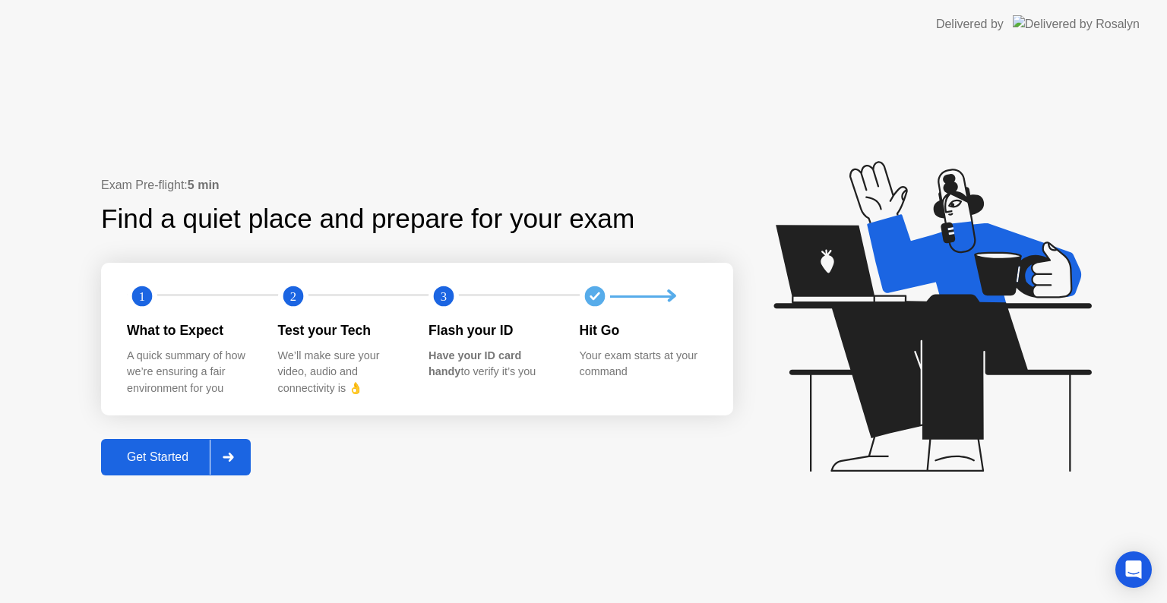
click at [164, 463] on div "Get Started" at bounding box center [158, 457] width 104 height 14
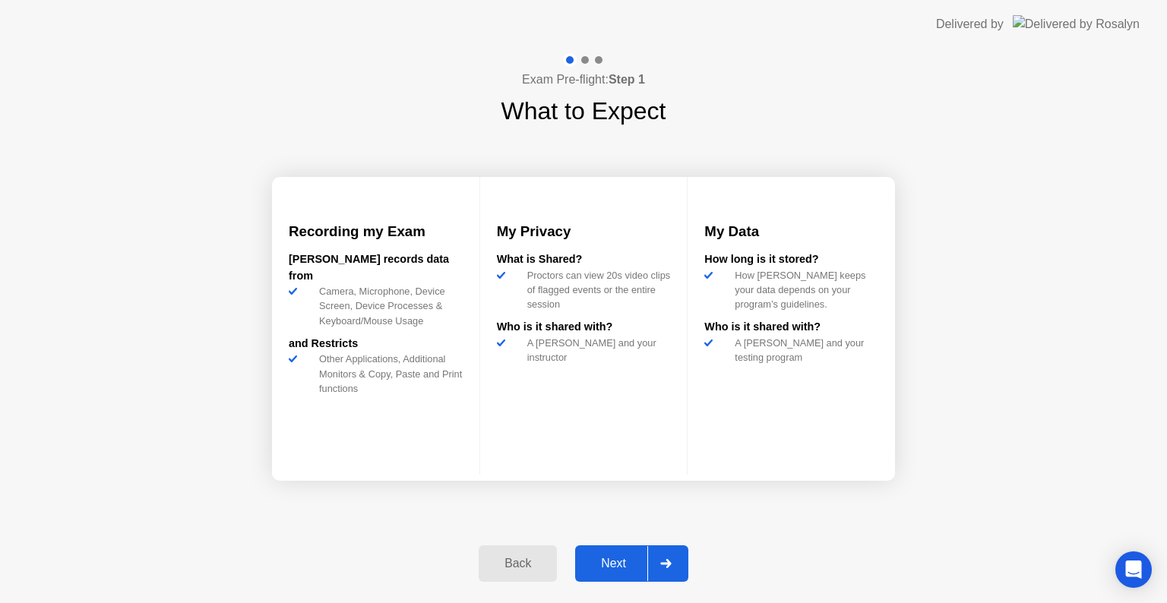
click at [608, 564] on div "Next" at bounding box center [614, 564] width 68 height 14
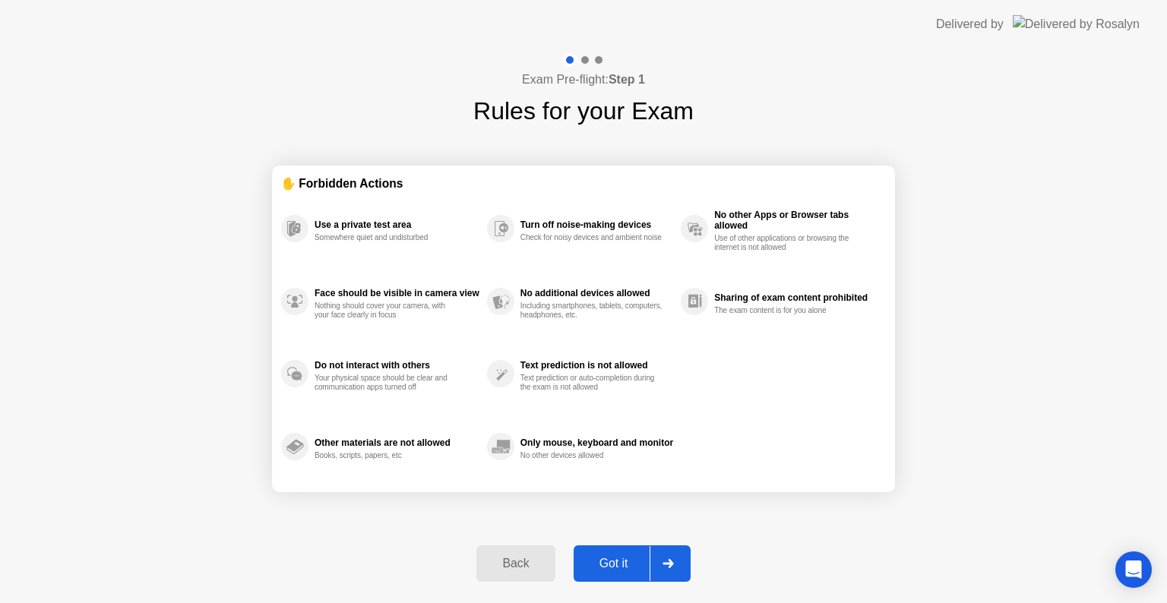
click at [614, 575] on button "Got it" at bounding box center [631, 563] width 117 height 36
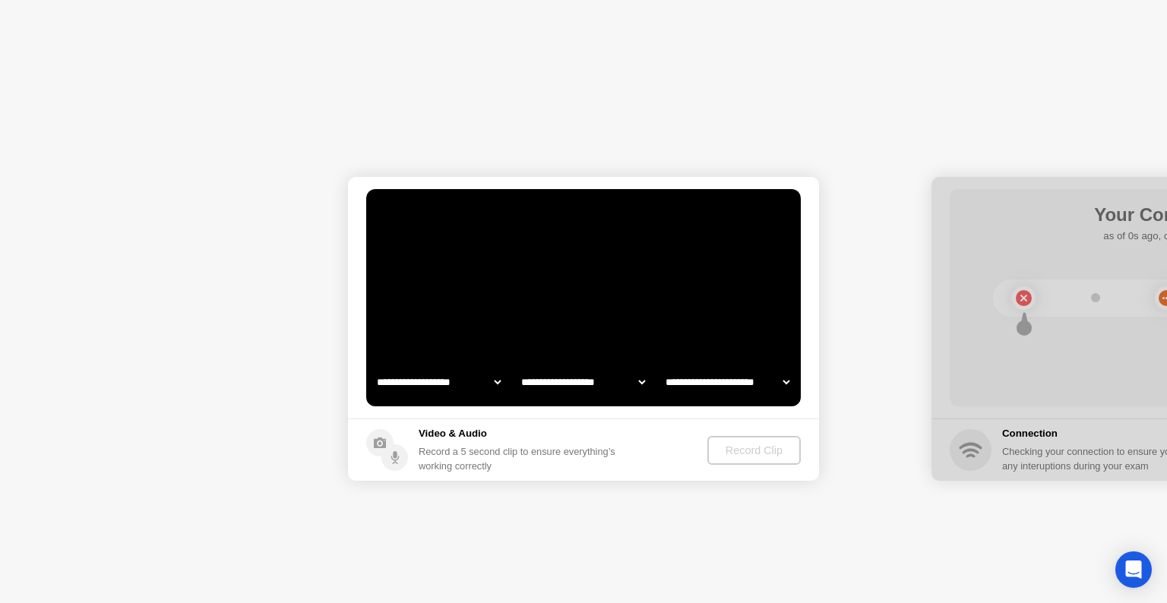
select select "**********"
select select "*******"
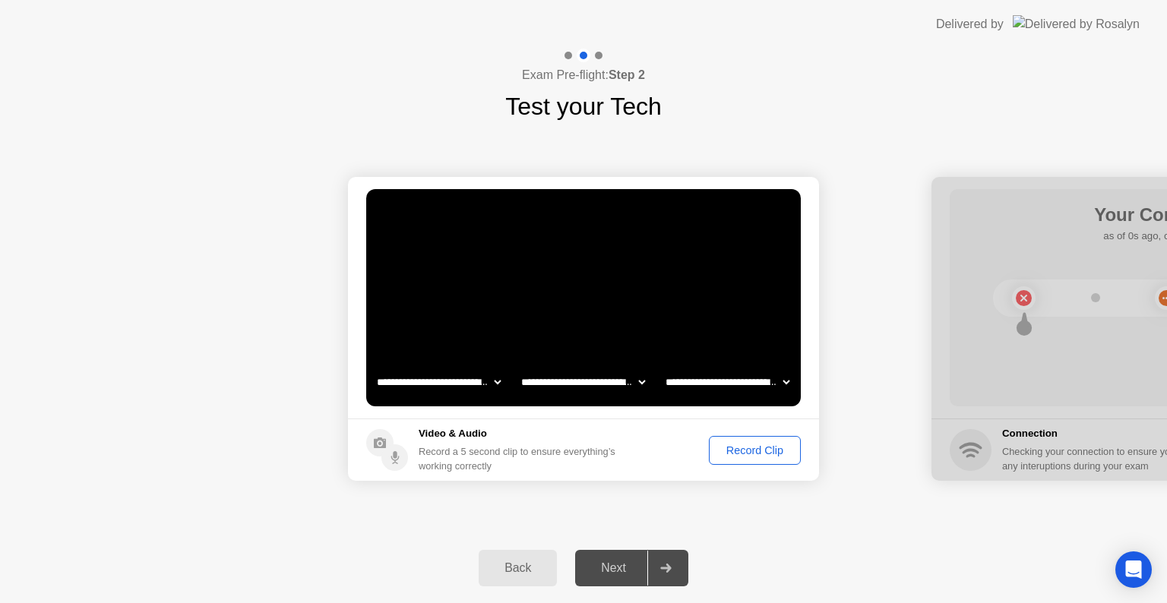
click at [759, 440] on button "Record Clip" at bounding box center [755, 450] width 92 height 29
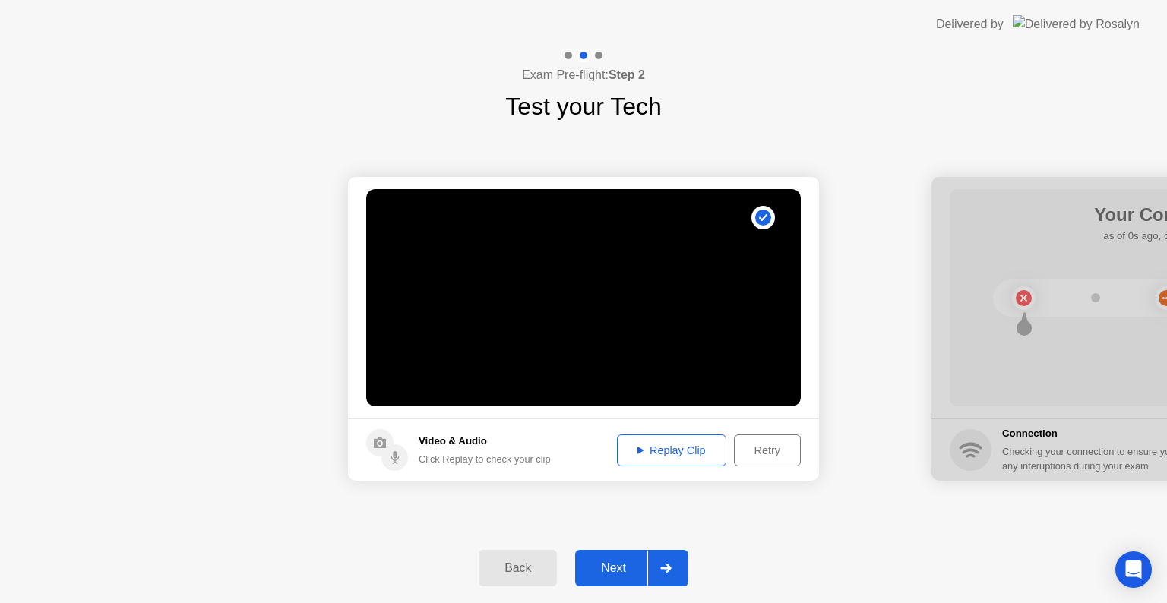
click at [613, 569] on div "Next" at bounding box center [614, 568] width 68 height 14
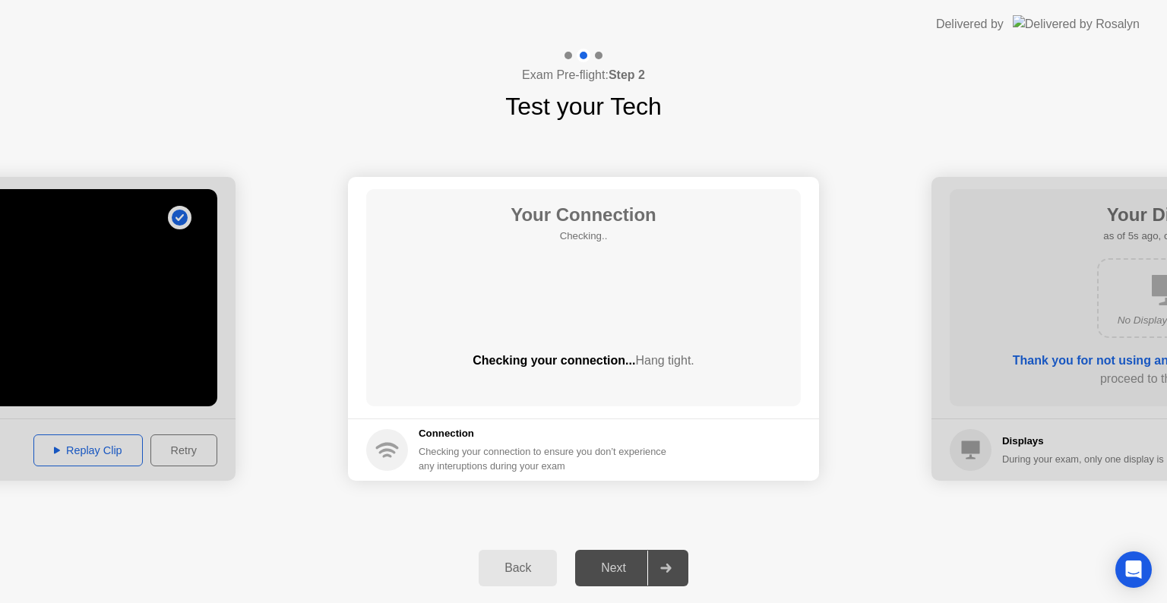
drag, startPoint x: 102, startPoint y: 195, endPoint x: 248, endPoint y: 195, distance: 145.8
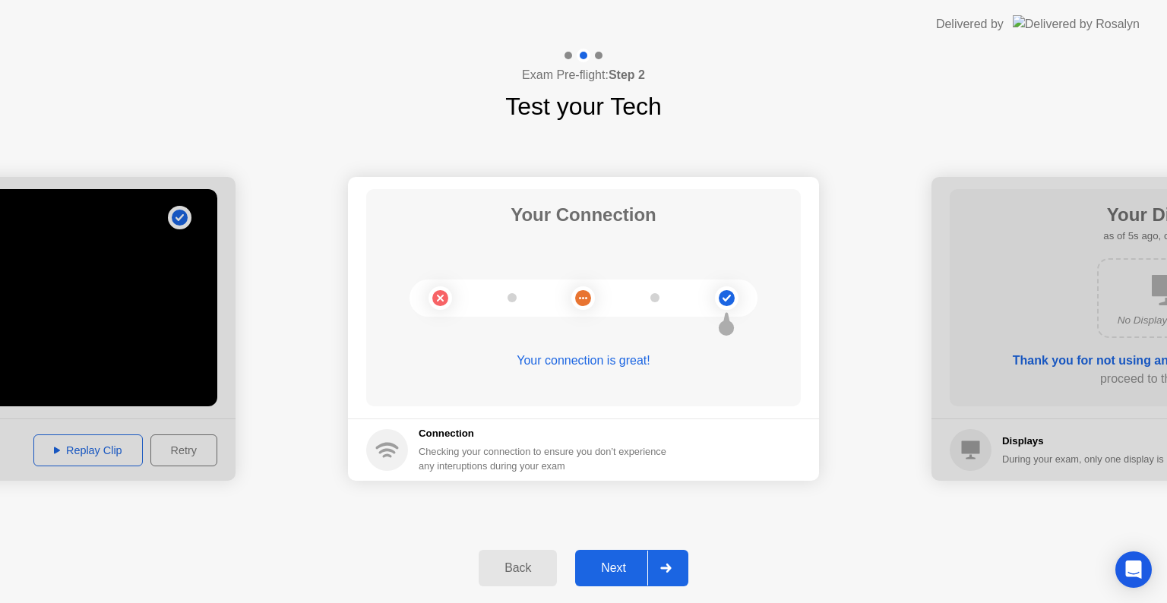
click at [627, 564] on div "Next" at bounding box center [614, 568] width 68 height 14
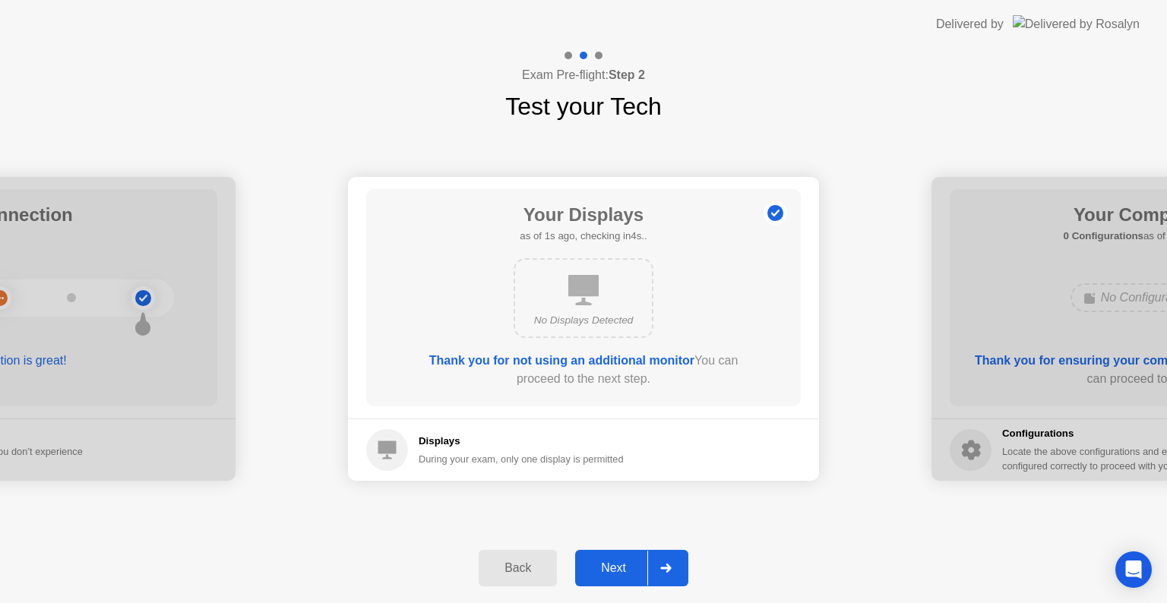
click at [624, 568] on div "Next" at bounding box center [614, 568] width 68 height 14
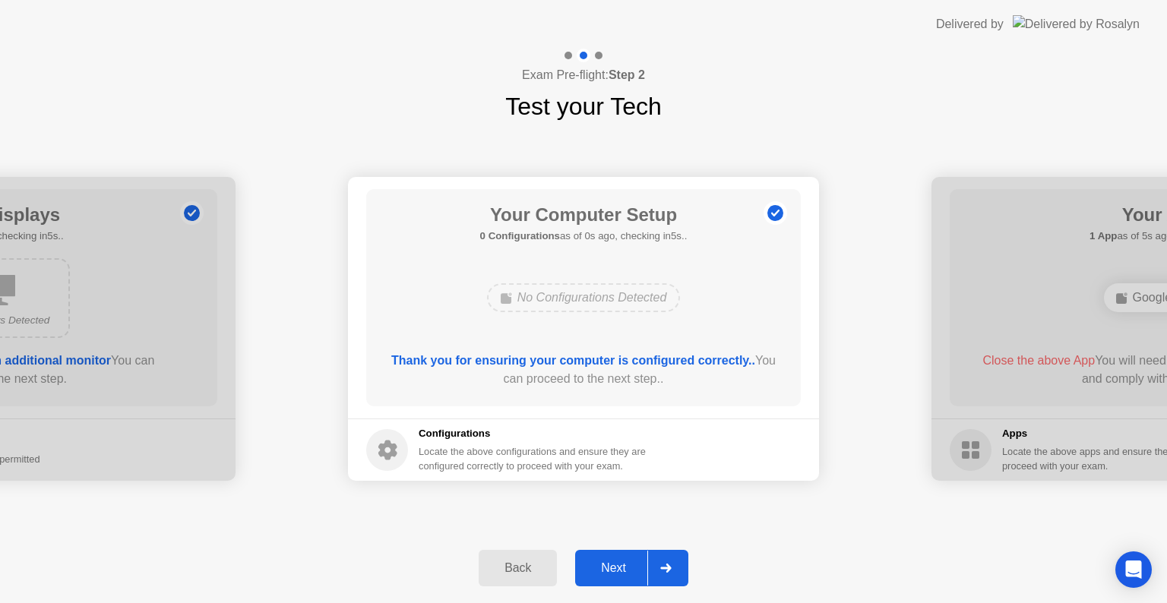
click at [624, 568] on div "Next" at bounding box center [614, 568] width 68 height 14
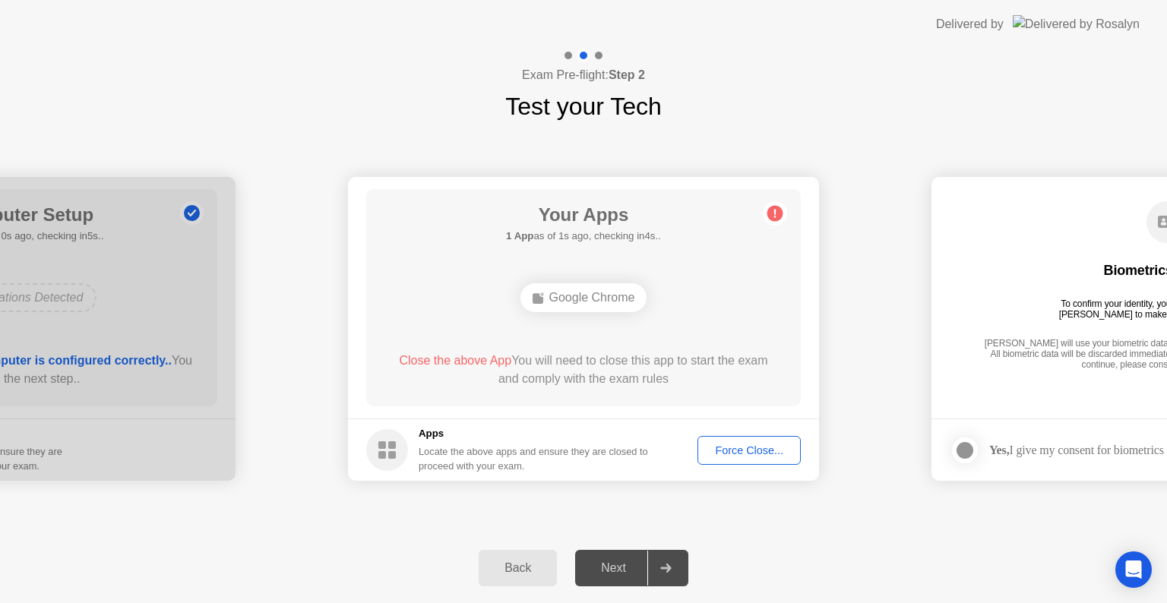
click at [746, 453] on div "Force Close..." at bounding box center [749, 450] width 93 height 12
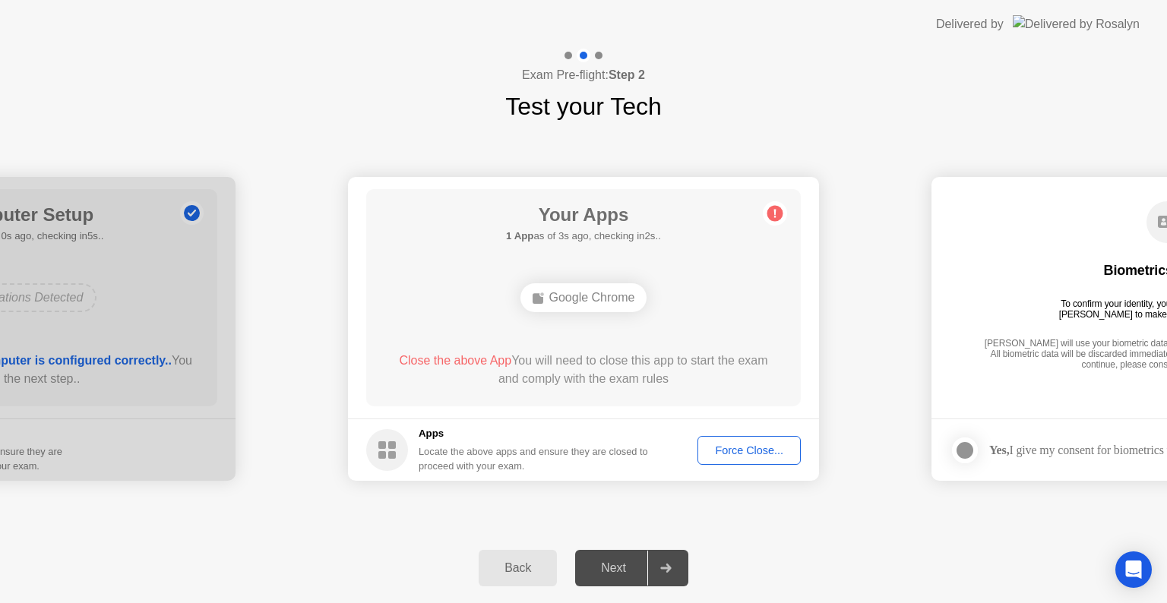
click at [748, 447] on div "Force Close..." at bounding box center [749, 450] width 93 height 12
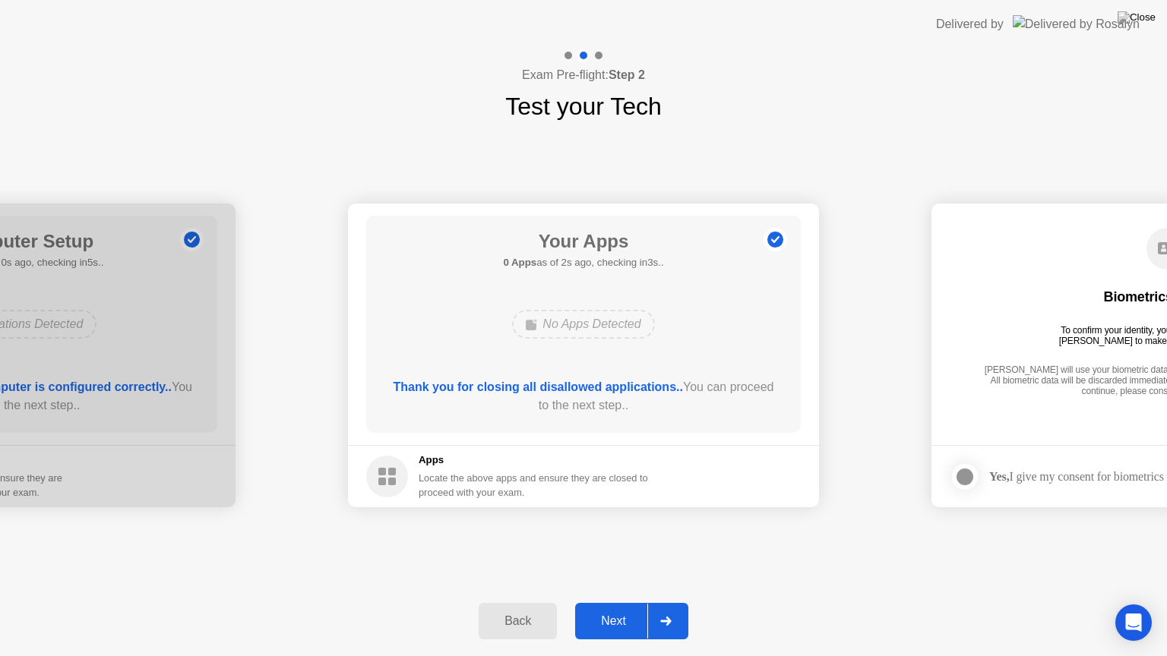
click at [618, 602] on button "Next" at bounding box center [631, 621] width 113 height 36
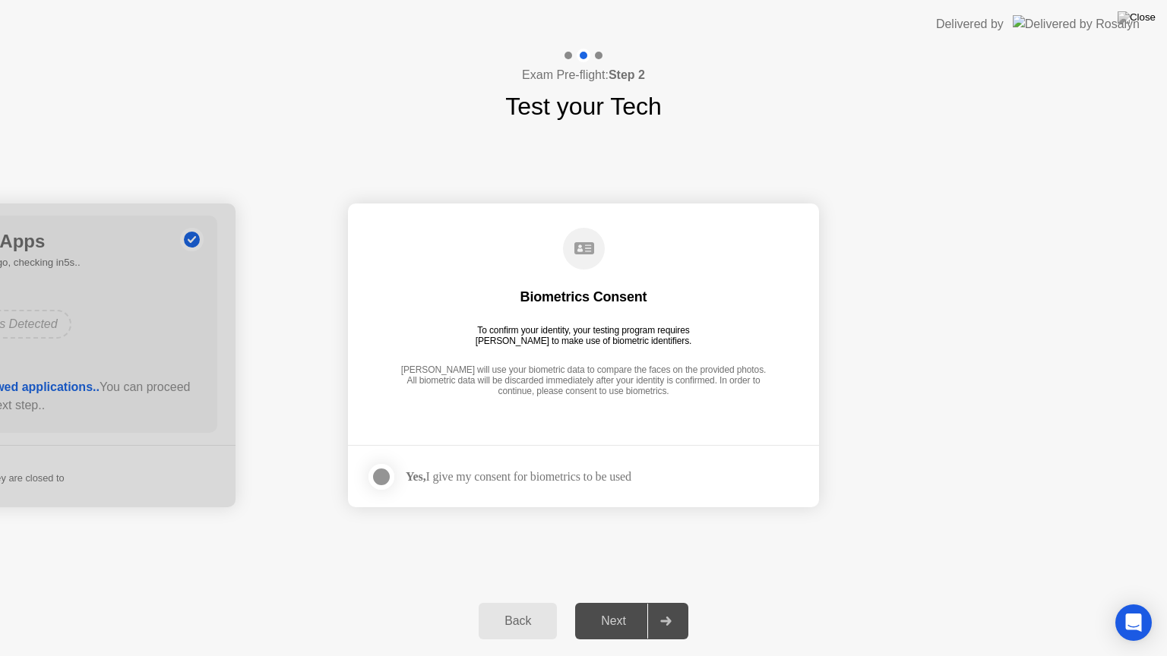
click at [389, 477] on div at bounding box center [381, 477] width 18 height 18
click at [637, 602] on div "Next" at bounding box center [614, 622] width 68 height 14
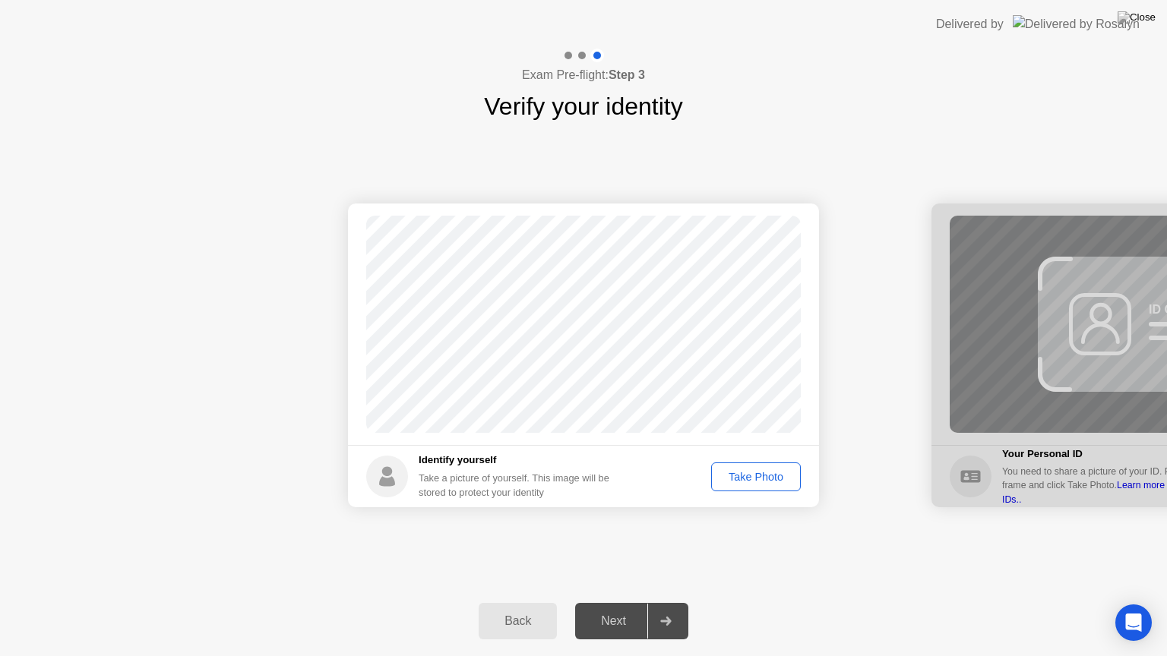
click at [757, 482] on div "Take Photo" at bounding box center [755, 477] width 79 height 12
click at [619, 602] on div "Next" at bounding box center [614, 622] width 68 height 14
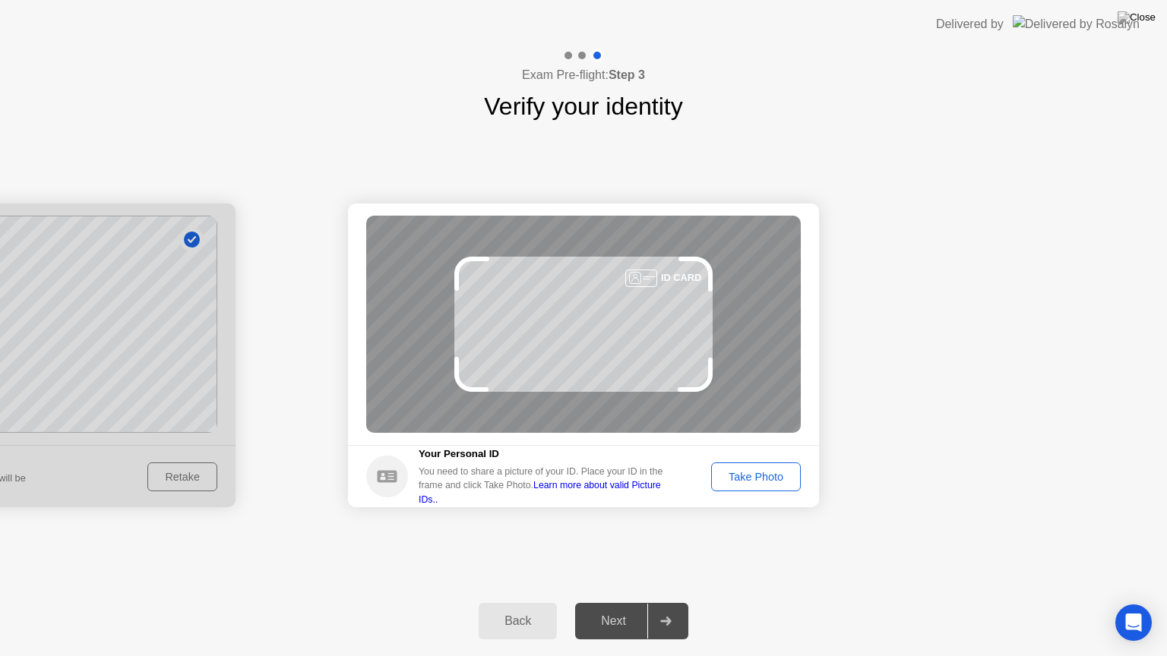
click at [611, 602] on div "Next" at bounding box center [614, 622] width 68 height 14
click at [747, 456] on footer "Your Personal ID You need to share a picture of your ID. Place your ID in the f…" at bounding box center [583, 476] width 471 height 62
click at [747, 465] on button "Take Photo" at bounding box center [756, 477] width 90 height 29
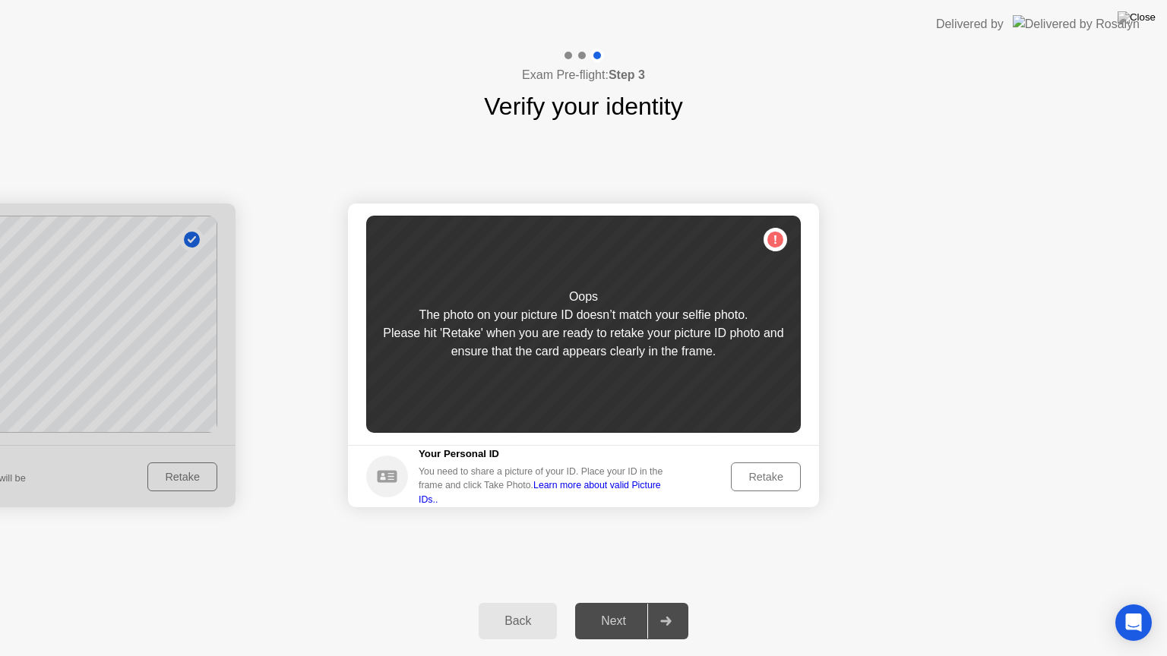
click at [767, 476] on div "Retake" at bounding box center [765, 477] width 59 height 12
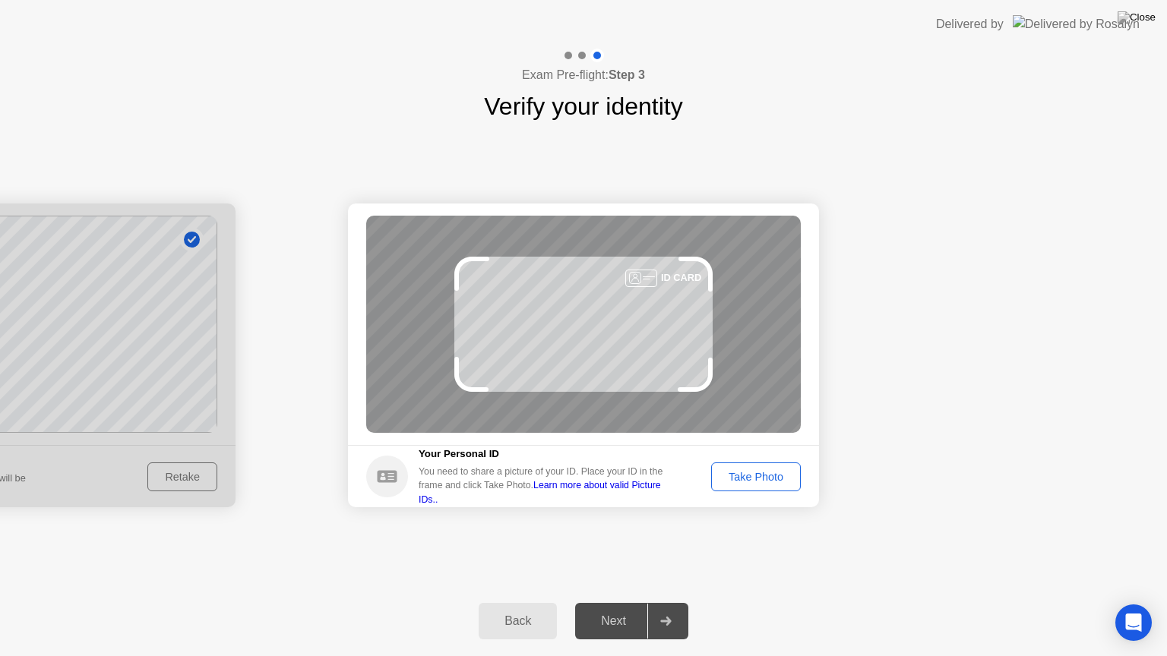
click at [767, 476] on div "Take Photo" at bounding box center [755, 477] width 79 height 12
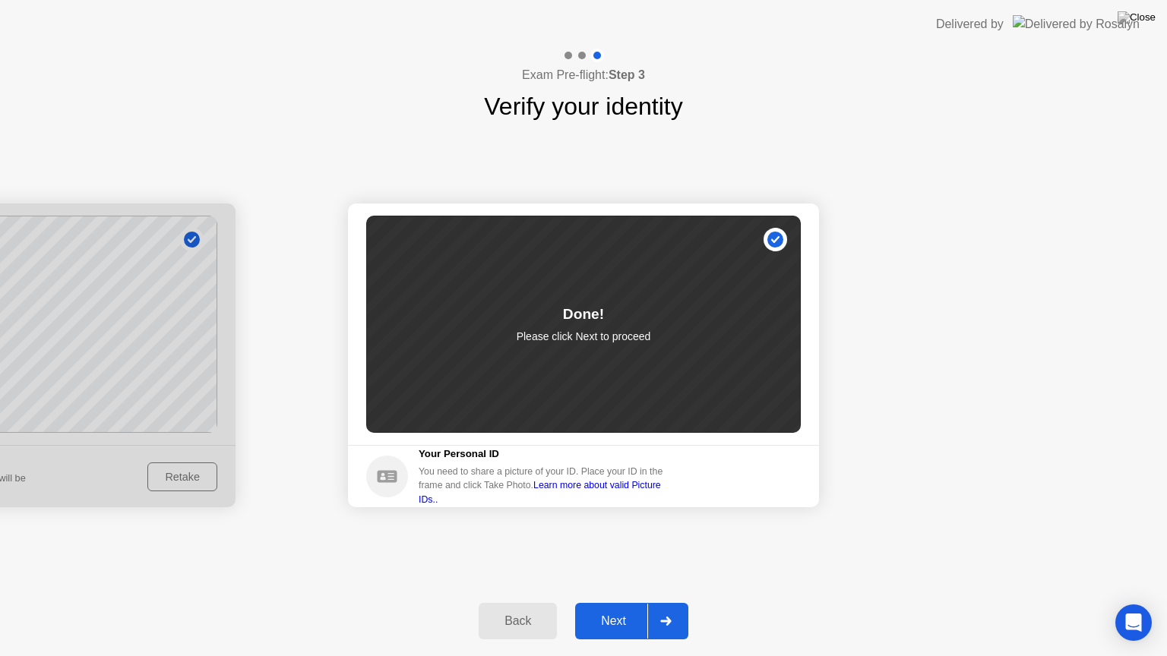
click at [624, 602] on div "Next" at bounding box center [614, 622] width 68 height 14
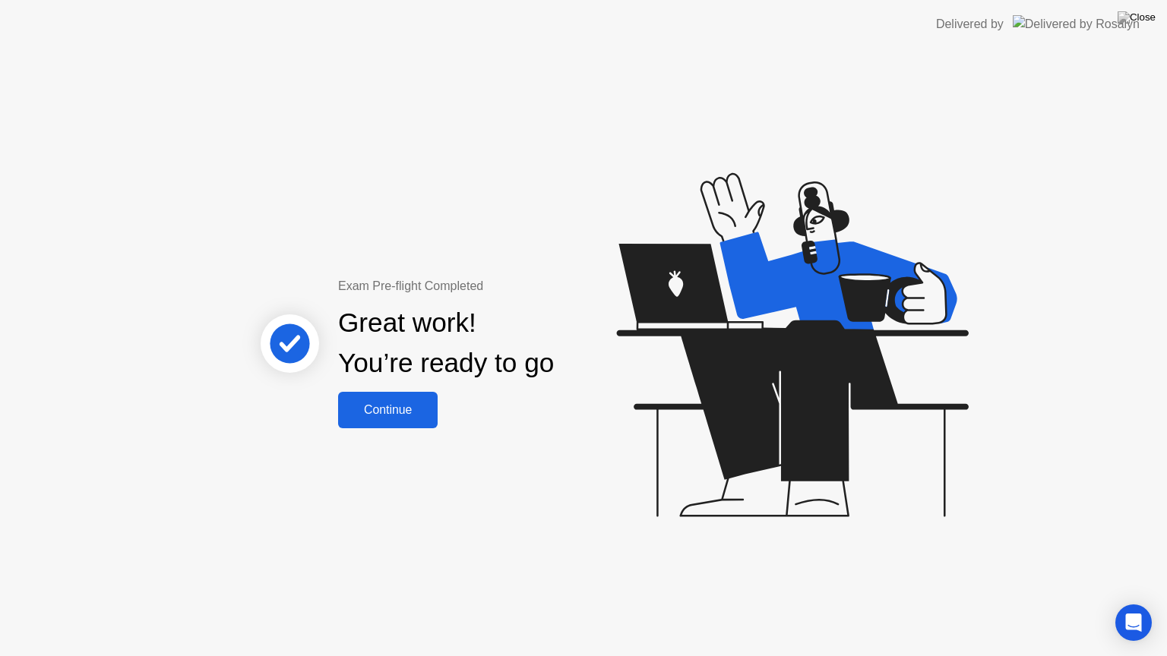
click at [398, 417] on div "Continue" at bounding box center [388, 410] width 90 height 14
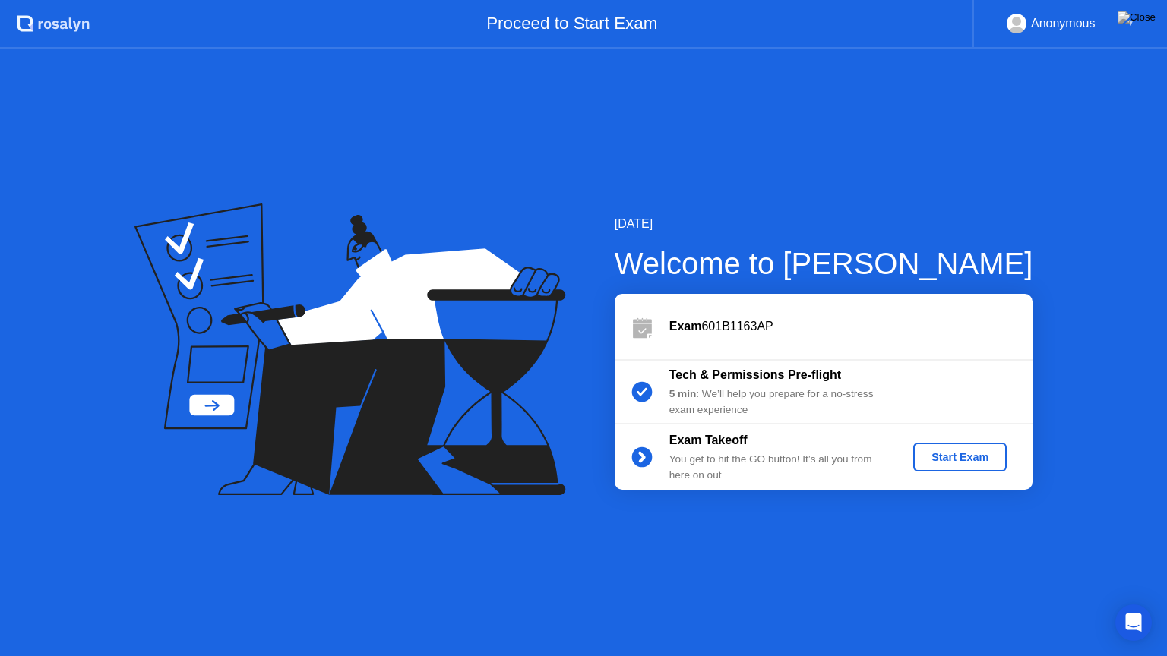
click at [970, 462] on div "Start Exam" at bounding box center [959, 457] width 81 height 12
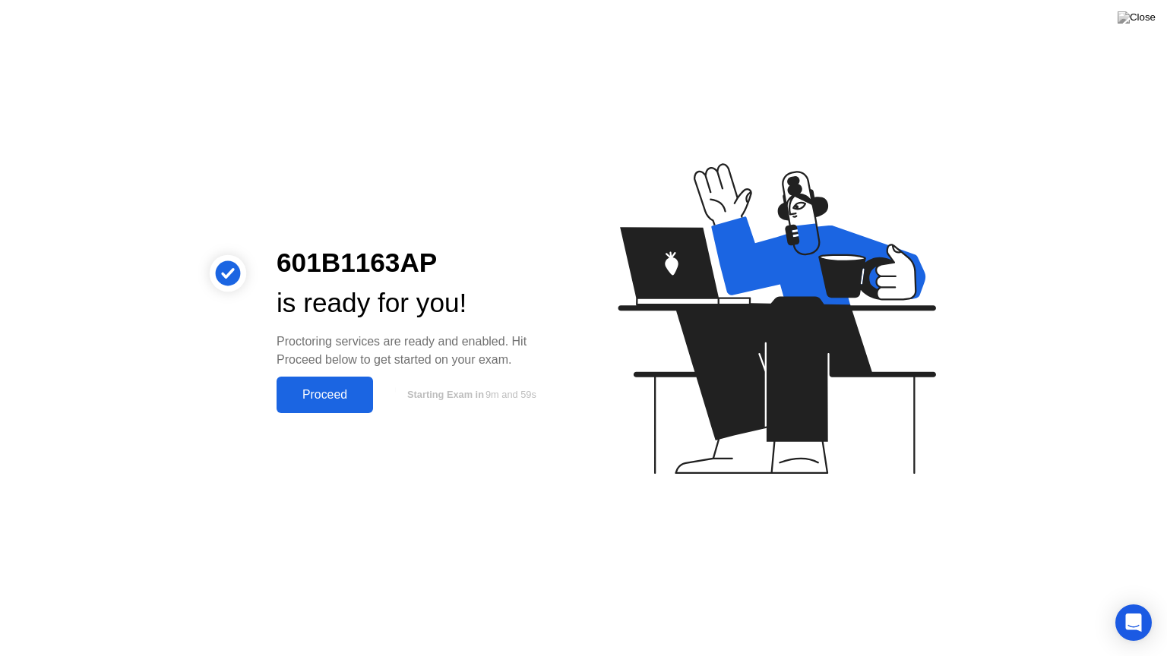
click at [325, 395] on div "Proceed" at bounding box center [324, 395] width 87 height 14
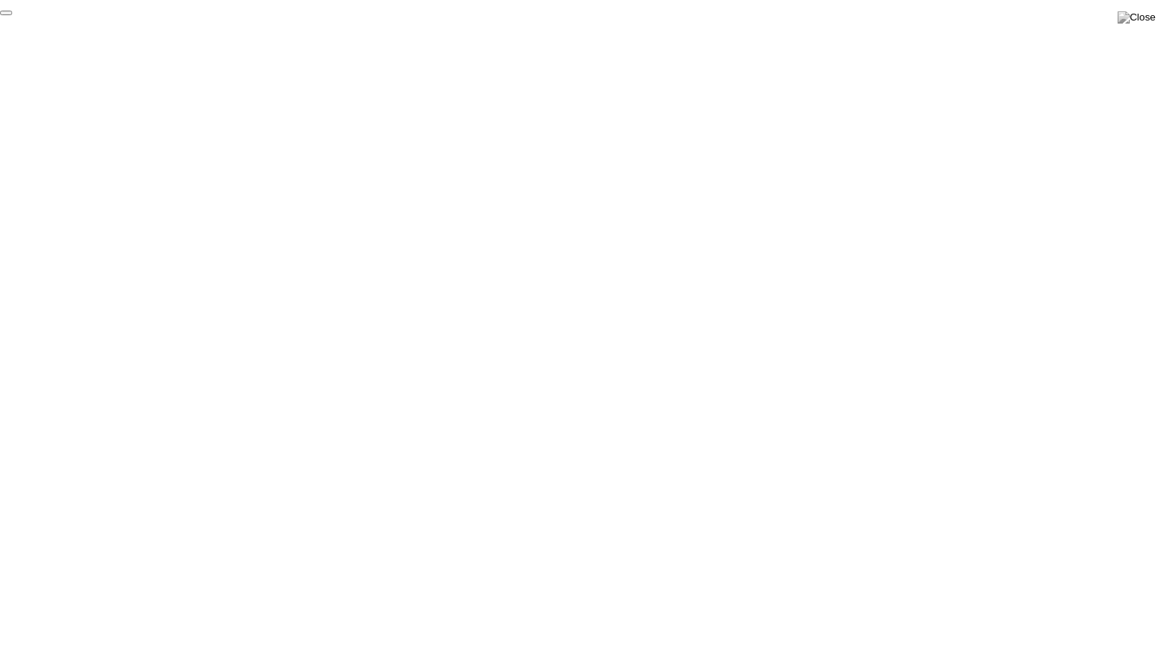
click div "End Proctoring Session"
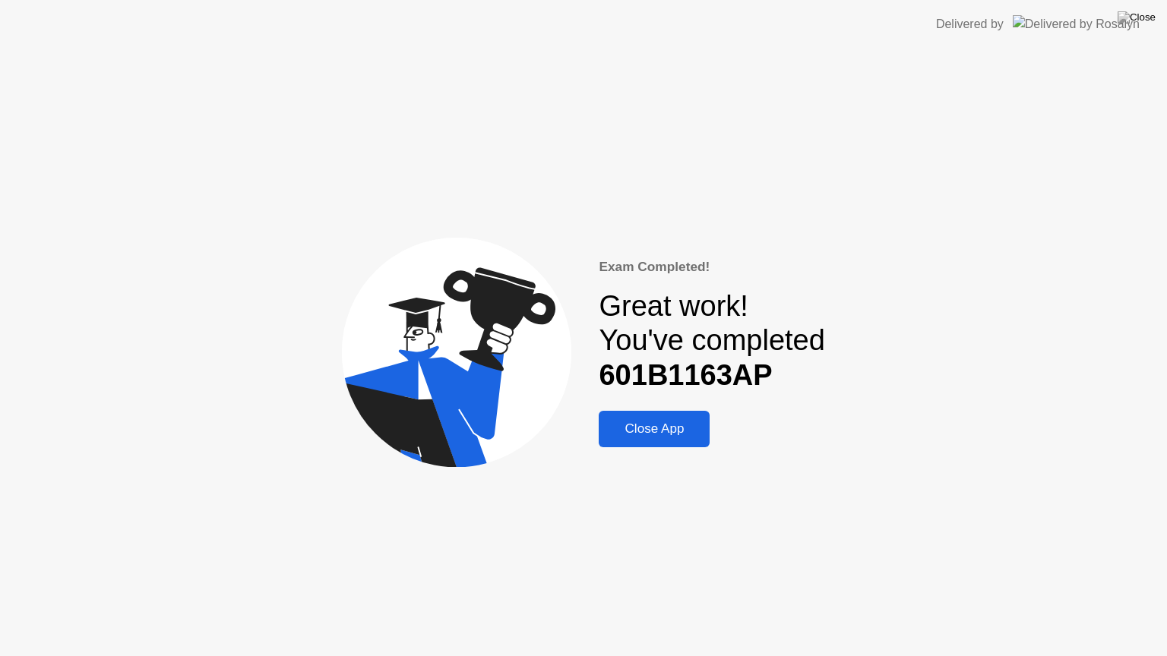
click at [650, 425] on div "Close App" at bounding box center [654, 429] width 102 height 15
